Goal: Information Seeking & Learning: Understand process/instructions

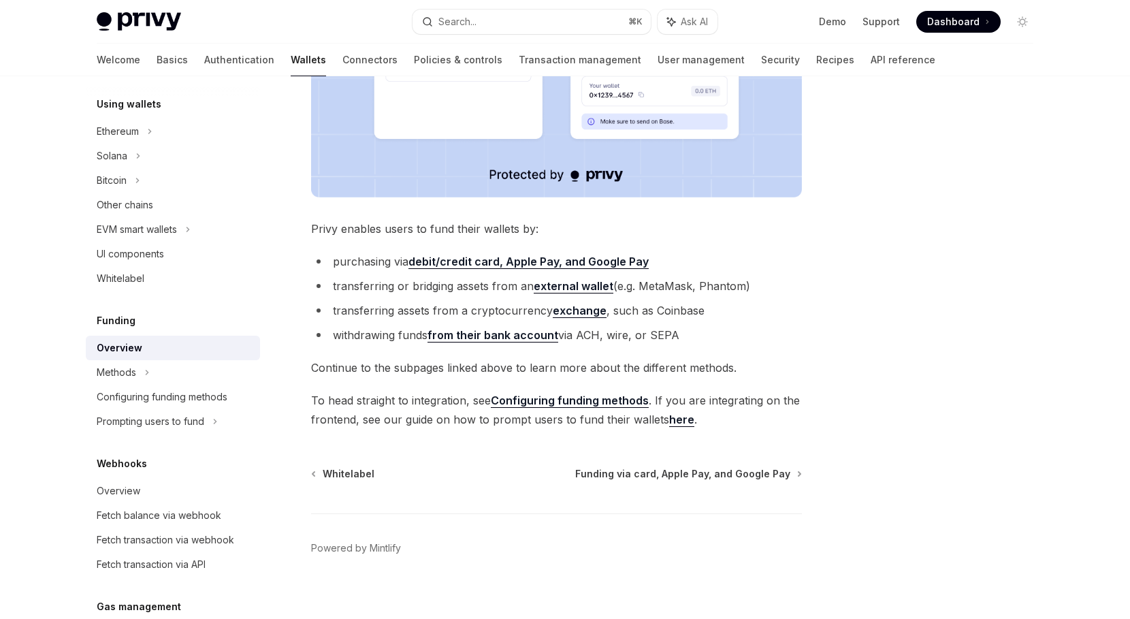
scroll to position [449, 0]
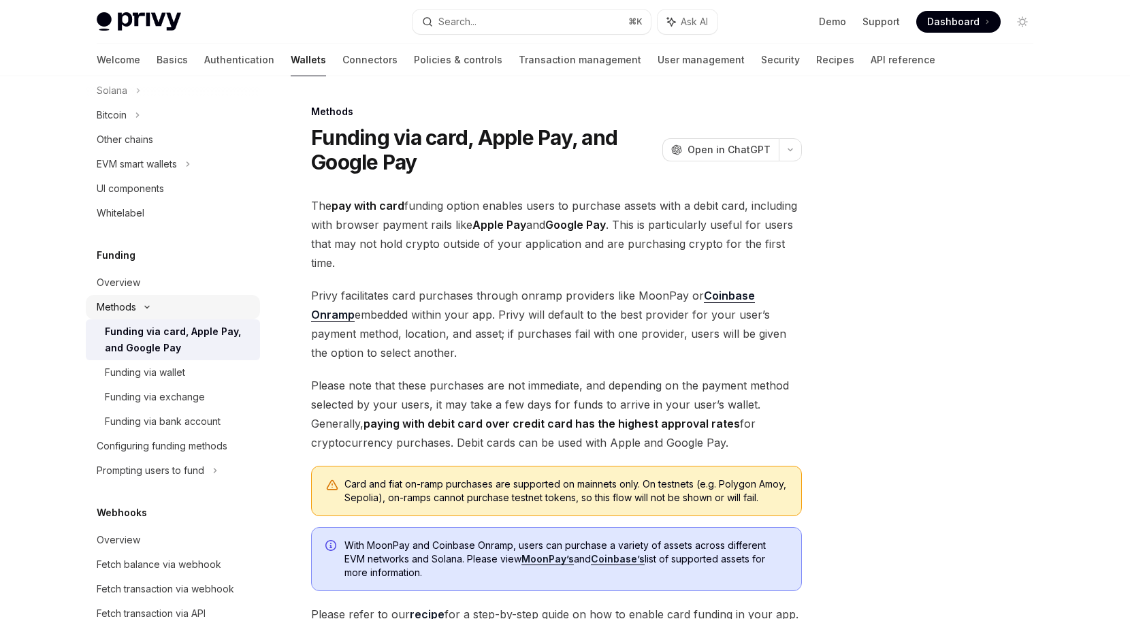
scroll to position [399, 0]
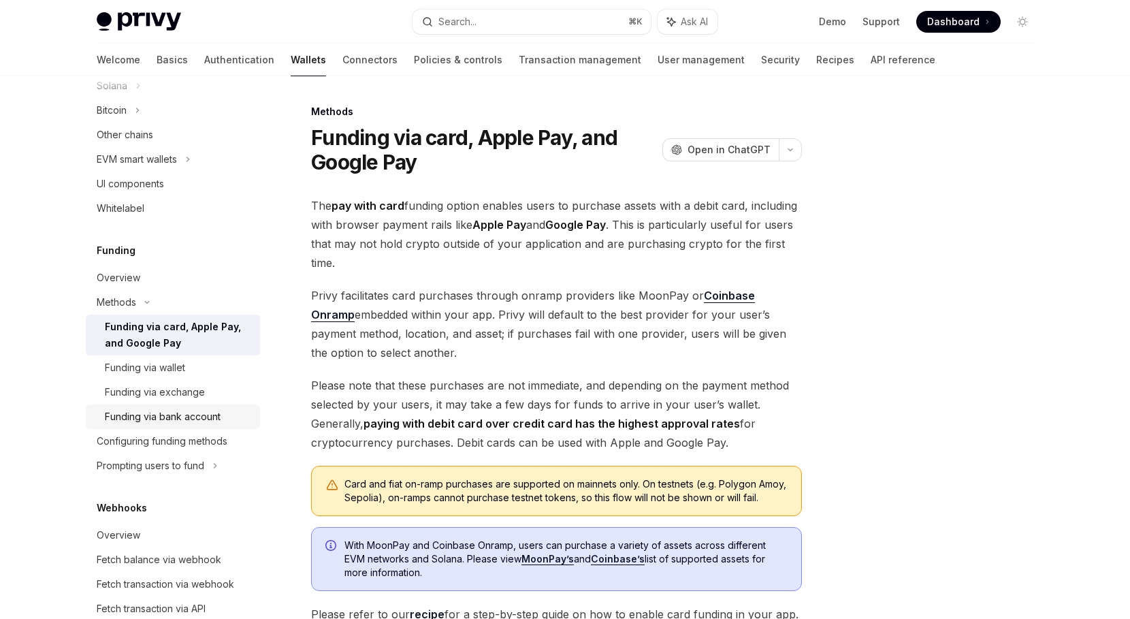
click at [203, 417] on div "Funding via bank account" at bounding box center [163, 416] width 116 height 16
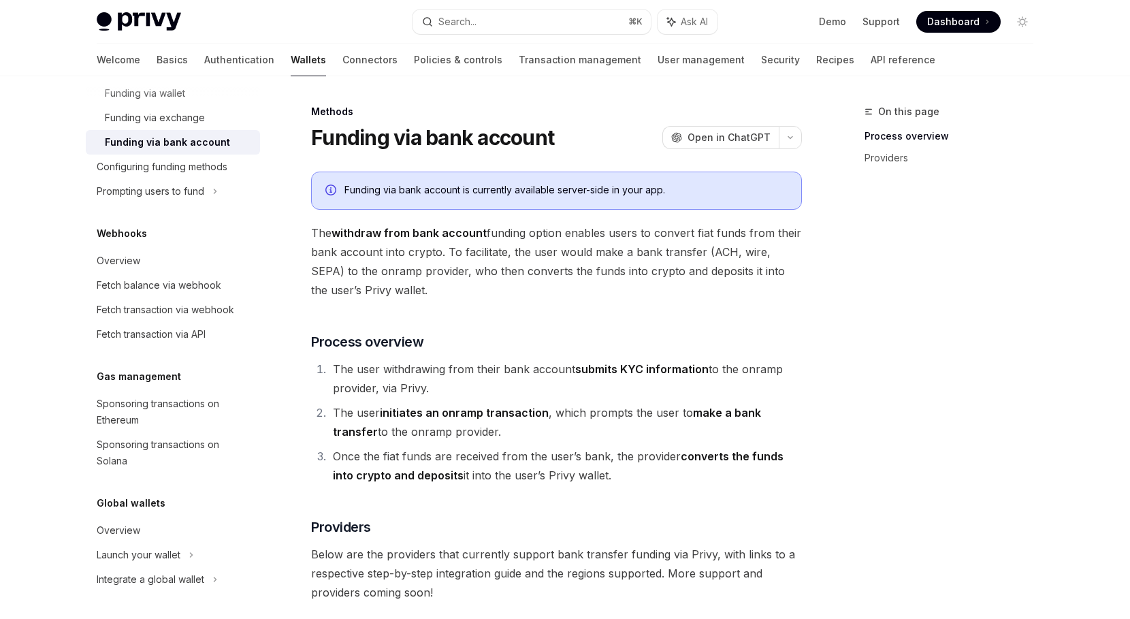
click at [155, 20] on img at bounding box center [139, 21] width 84 height 19
type textarea "*"
